Goal: Obtain resource: Download file/media

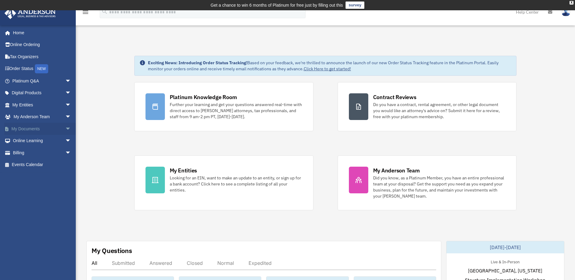
click at [29, 127] on link "My Documents arrow_drop_down" at bounding box center [42, 129] width 76 height 12
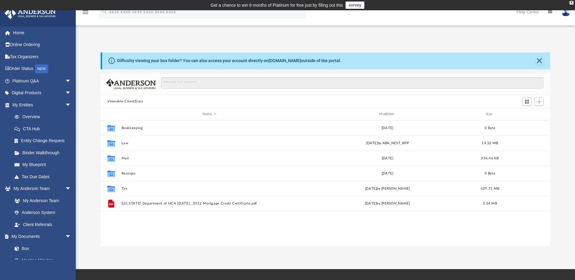
scroll to position [133, 445]
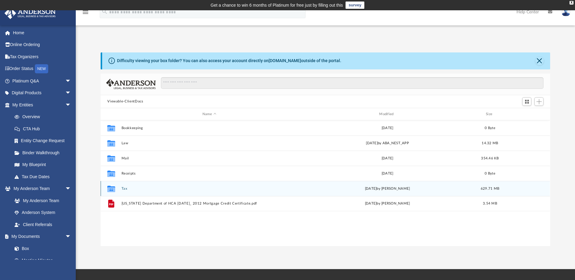
click at [145, 190] on button "Tax" at bounding box center [210, 189] width 176 height 4
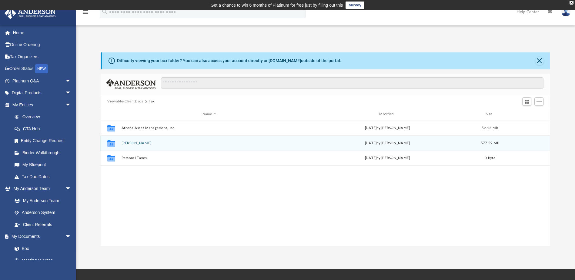
click at [157, 146] on div "Collaborated Folder [PERSON_NAME] [DATE] by [PERSON_NAME] 577.59 MB" at bounding box center [326, 143] width 450 height 15
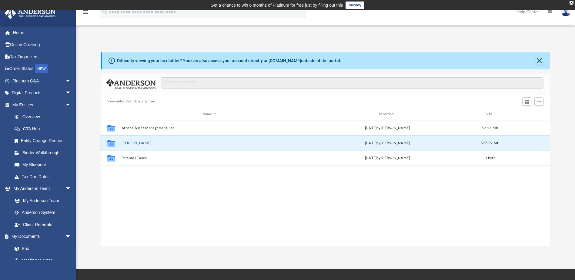
click at [157, 146] on div "Collaborated Folder [PERSON_NAME] [DATE] by [PERSON_NAME] 577.59 MB" at bounding box center [326, 143] width 450 height 15
click at [250, 144] on button "[PERSON_NAME]" at bounding box center [210, 143] width 176 height 4
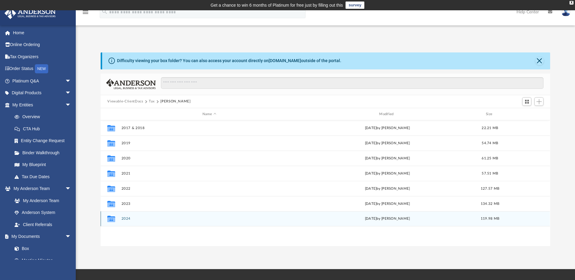
click at [211, 217] on div "Collaborated Folder 2024 [DATE] by [PERSON_NAME] 119.98 MB" at bounding box center [326, 218] width 450 height 15
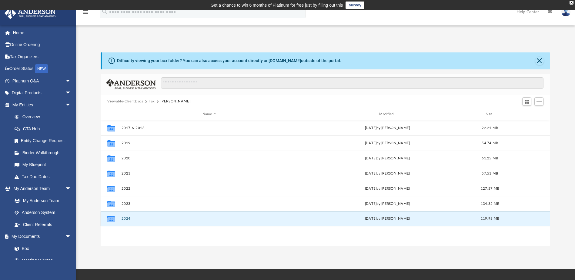
click at [212, 219] on button "2024" at bounding box center [210, 219] width 176 height 4
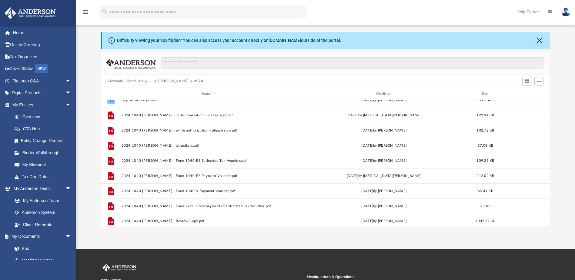
scroll to position [11, 0]
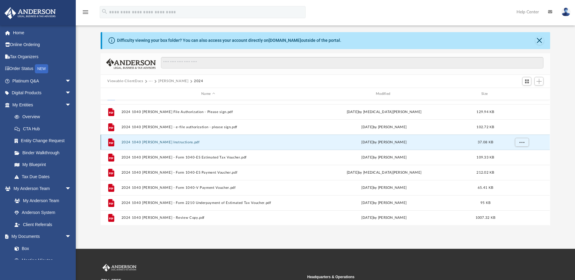
click at [232, 142] on button "2024 1040 [PERSON_NAME] Instructions.pdf" at bounding box center [209, 142] width 174 height 4
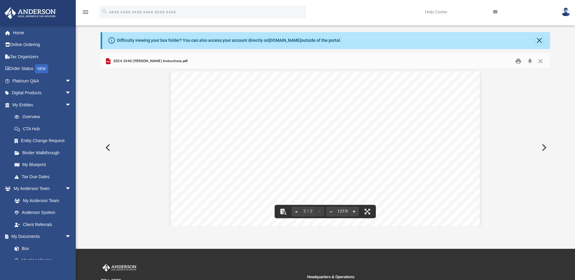
scroll to position [404, 0]
click at [541, 61] on button "Close" at bounding box center [540, 60] width 11 height 9
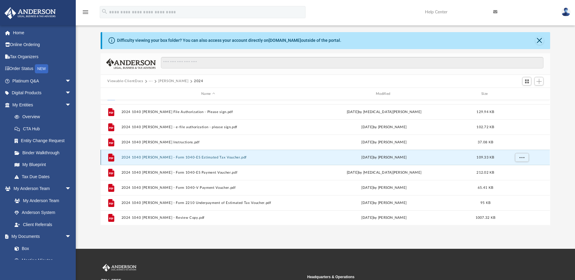
click at [225, 157] on button "2024 1040 [PERSON_NAME] - Form 1040-ES Estimated Tax Voucher.pdf" at bounding box center [209, 158] width 174 height 4
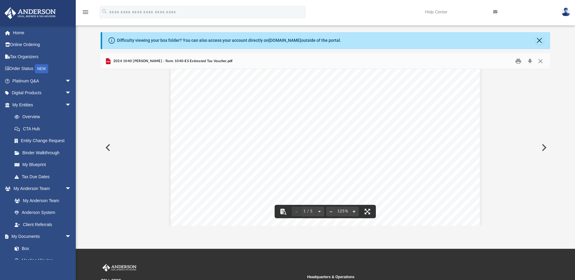
scroll to position [162, 0]
click at [541, 61] on button "Close" at bounding box center [540, 60] width 11 height 9
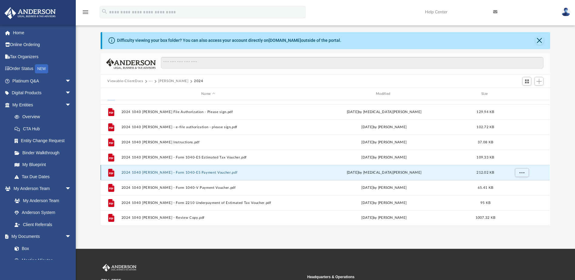
click at [212, 172] on button "2024 1040 [PERSON_NAME] - Form 1040-ES Payment Voucher.pdf" at bounding box center [209, 173] width 174 height 4
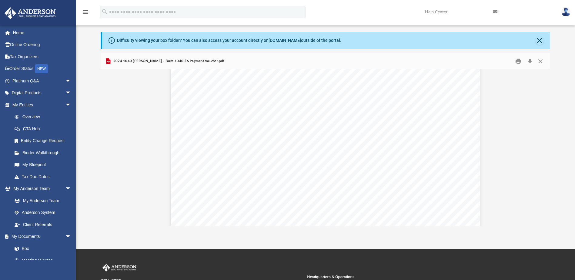
scroll to position [586, 0]
click at [541, 61] on button "Close" at bounding box center [540, 60] width 11 height 9
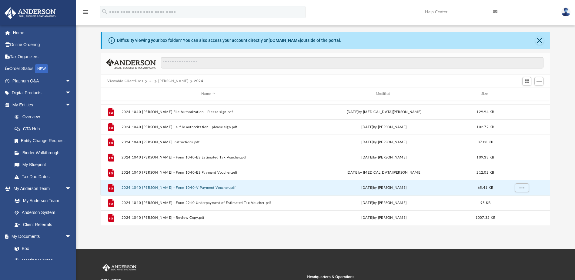
click at [232, 187] on button "2024 1040 [PERSON_NAME] - Form 1040-V Payment Voucher.pdf" at bounding box center [209, 188] width 174 height 4
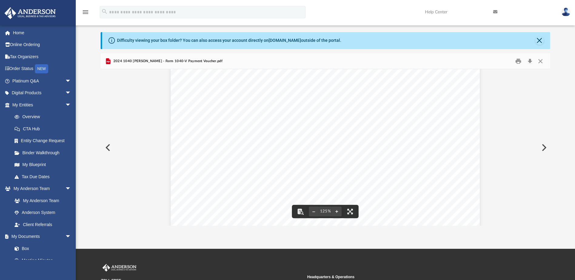
scroll to position [243, 0]
click at [541, 61] on button "Close" at bounding box center [540, 60] width 11 height 9
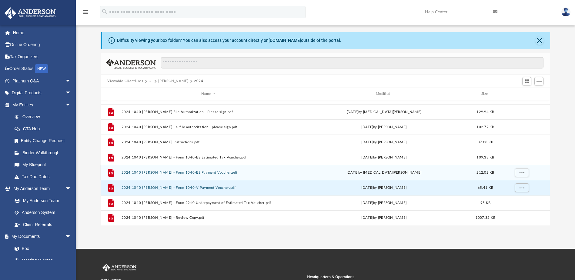
scroll to position [40, 0]
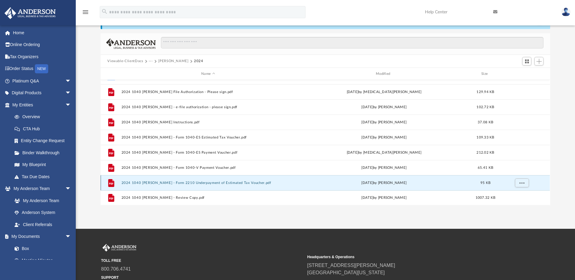
click at [248, 181] on button "2024 1040 [PERSON_NAME] - Form 2210 Underpayment of Estimated Tax Voucher.pdf" at bounding box center [209, 183] width 174 height 4
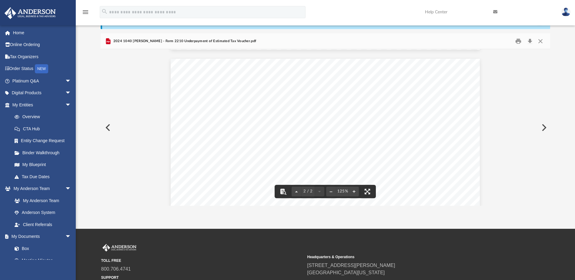
scroll to position [379, 0]
click at [540, 41] on button "Close" at bounding box center [540, 40] width 11 height 9
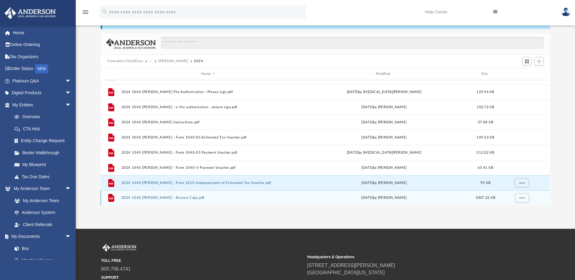
click at [187, 196] on button "2024 1040 [PERSON_NAME] - Review Copy.pdf" at bounding box center [209, 198] width 174 height 4
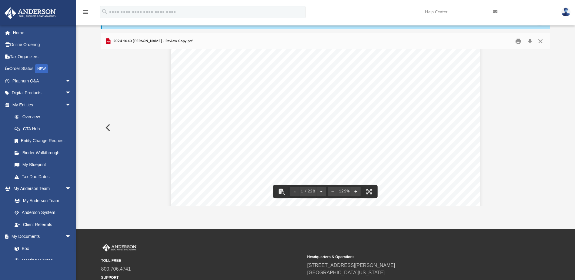
scroll to position [0, 0]
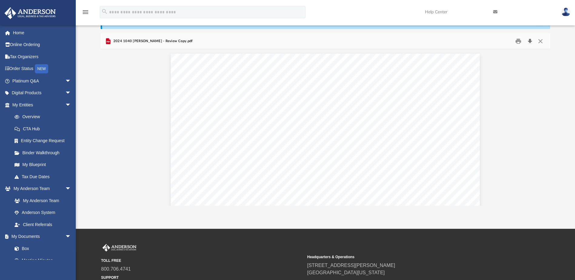
click at [531, 41] on button "Download" at bounding box center [530, 40] width 11 height 9
